Goal: Task Accomplishment & Management: Use online tool/utility

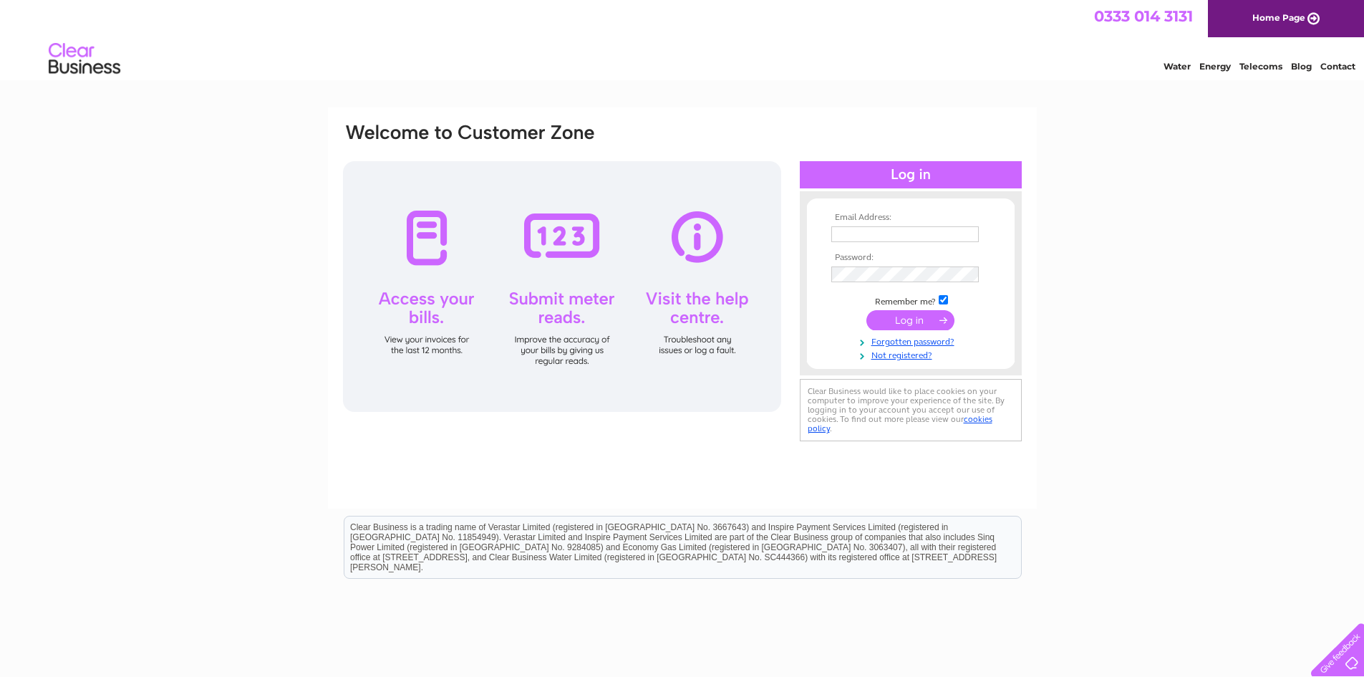
type input "[EMAIL_ADDRESS][DOMAIN_NAME]"
click at [912, 320] on input "submit" at bounding box center [910, 320] width 88 height 20
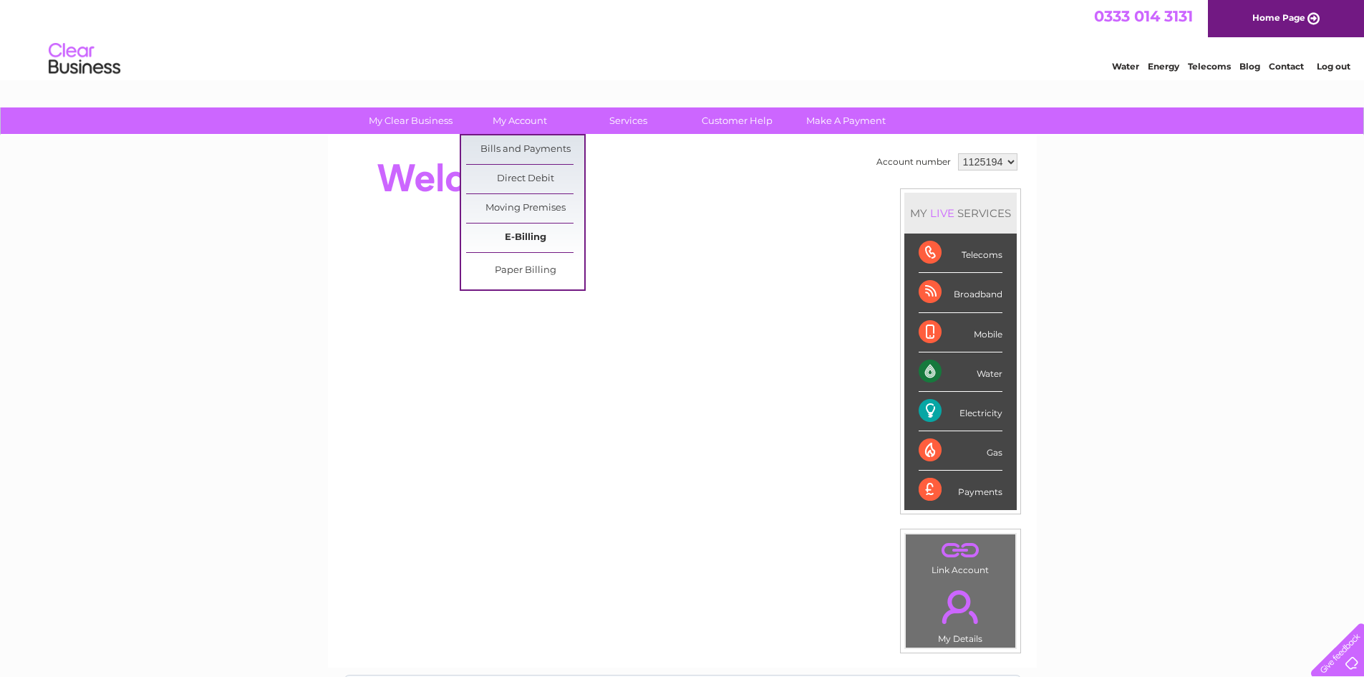
click at [533, 238] on link "E-Billing" at bounding box center [525, 237] width 118 height 29
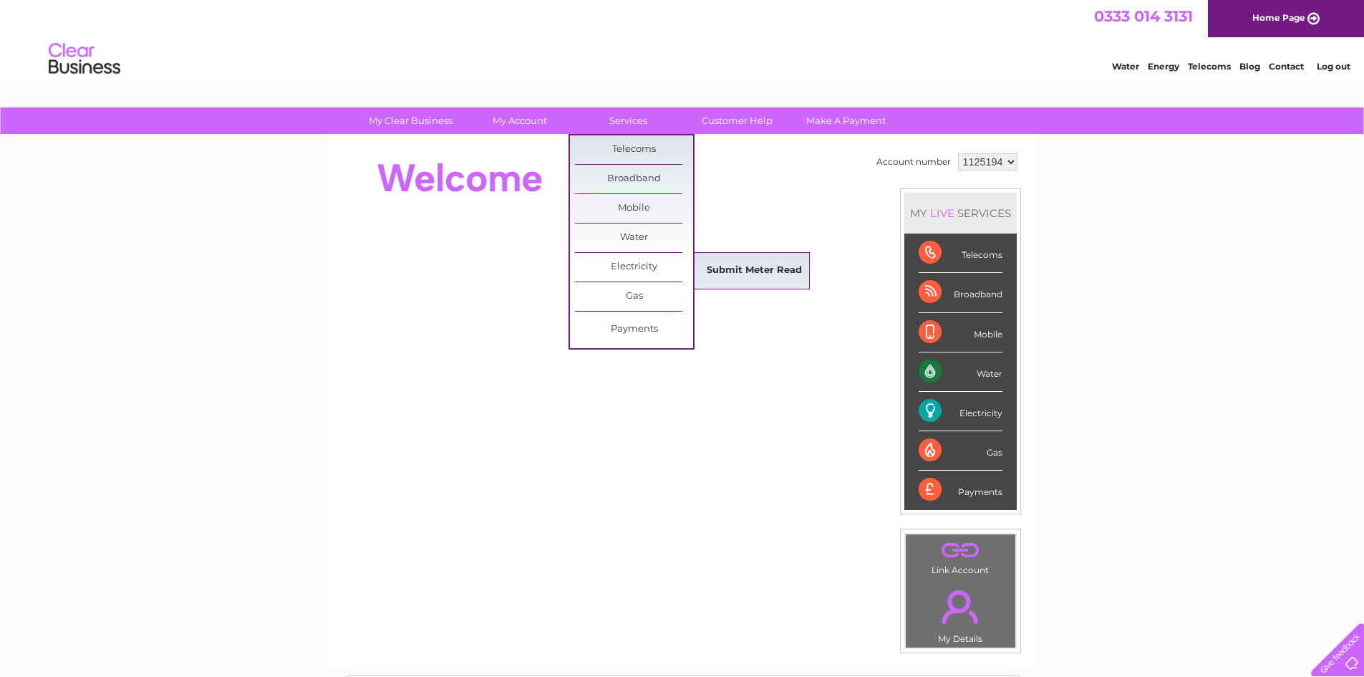
click at [758, 268] on link "Submit Meter Read" at bounding box center [754, 270] width 118 height 29
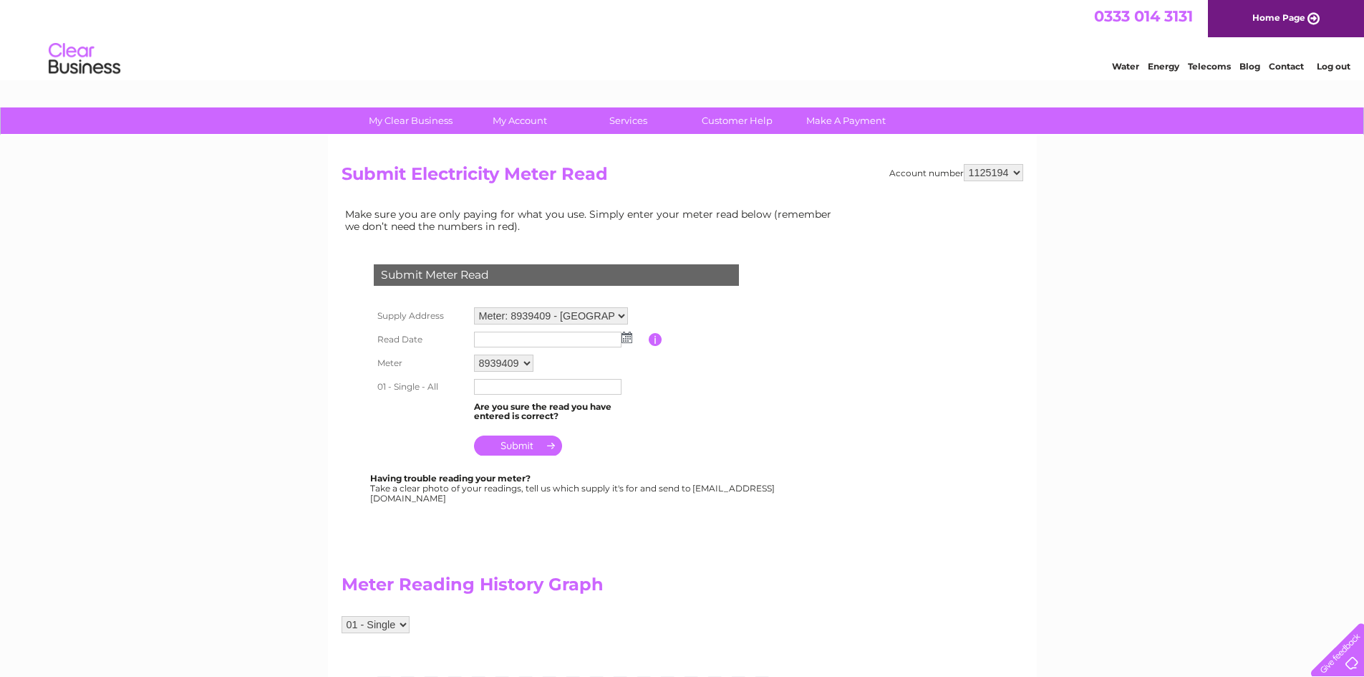
click at [491, 338] on input "text" at bounding box center [548, 340] width 148 height 16
click at [624, 338] on img at bounding box center [628, 337] width 11 height 11
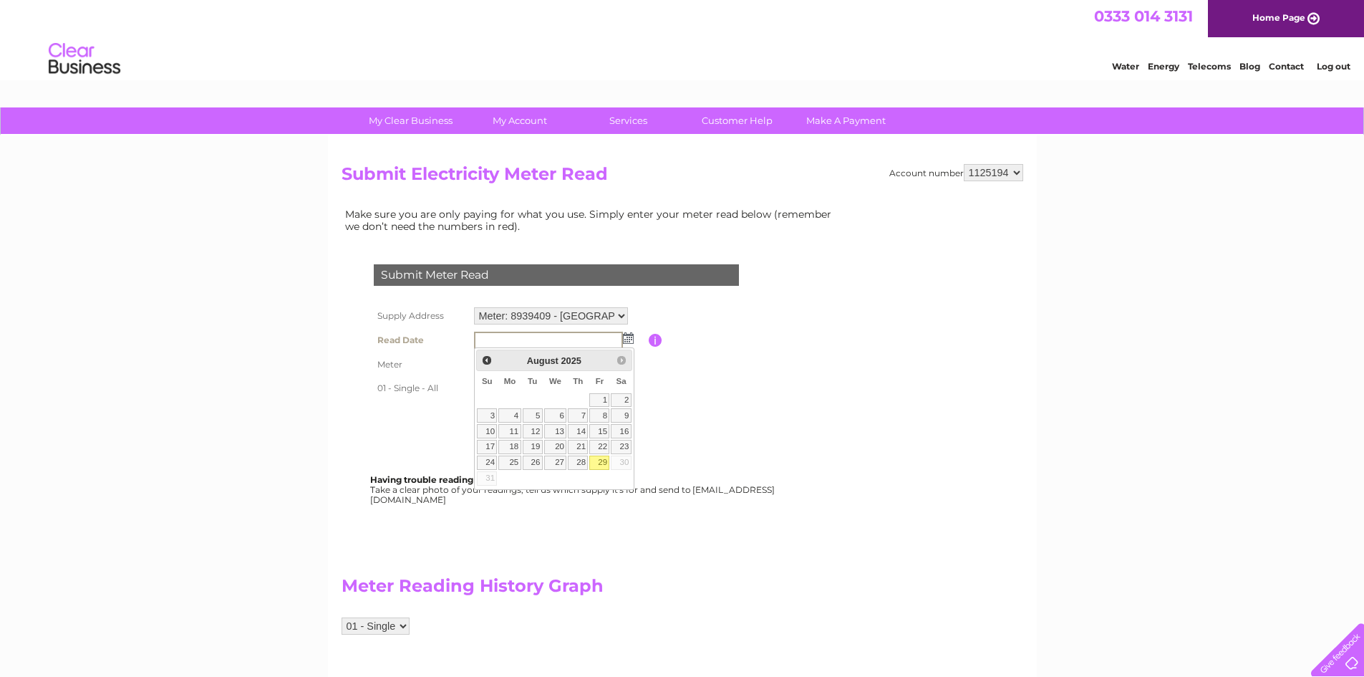
click at [604, 463] on link "29" at bounding box center [599, 462] width 20 height 14
type input "2025/08/29"
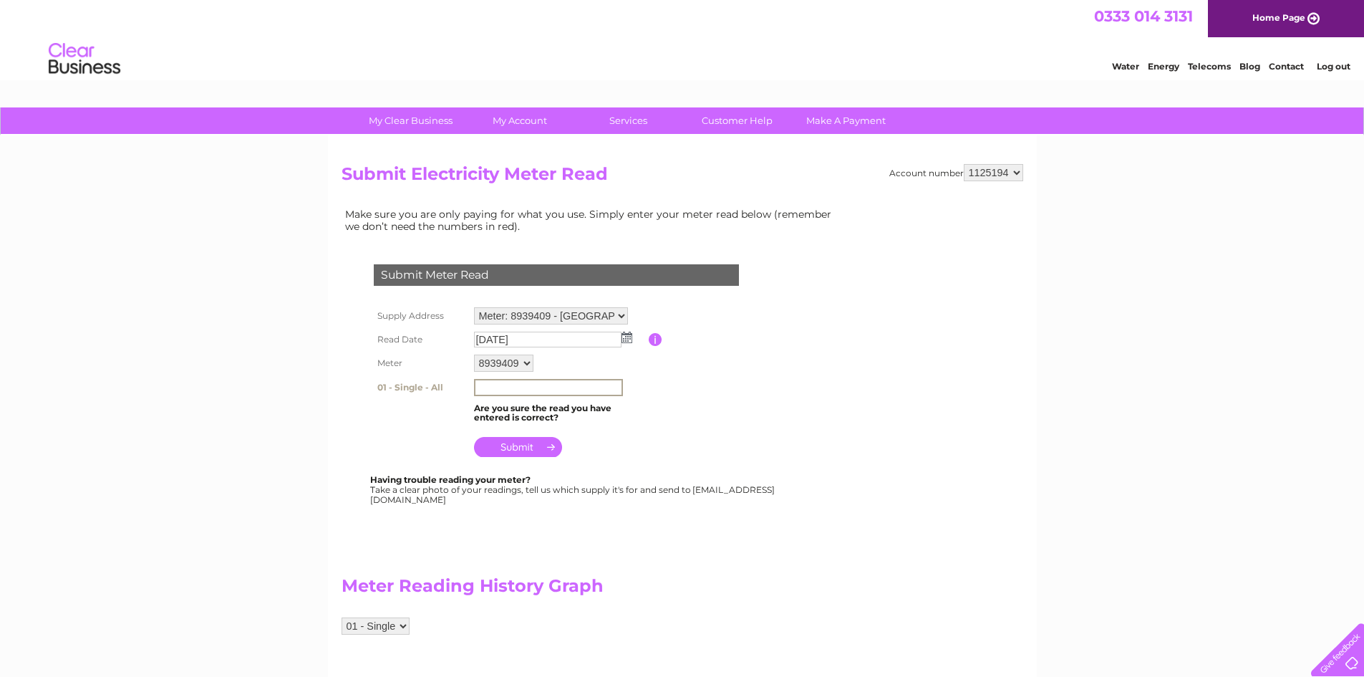
click at [493, 390] on input "text" at bounding box center [548, 387] width 149 height 17
type input "489446"
click at [519, 448] on input "submit" at bounding box center [518, 445] width 88 height 20
